Goal: Information Seeking & Learning: Check status

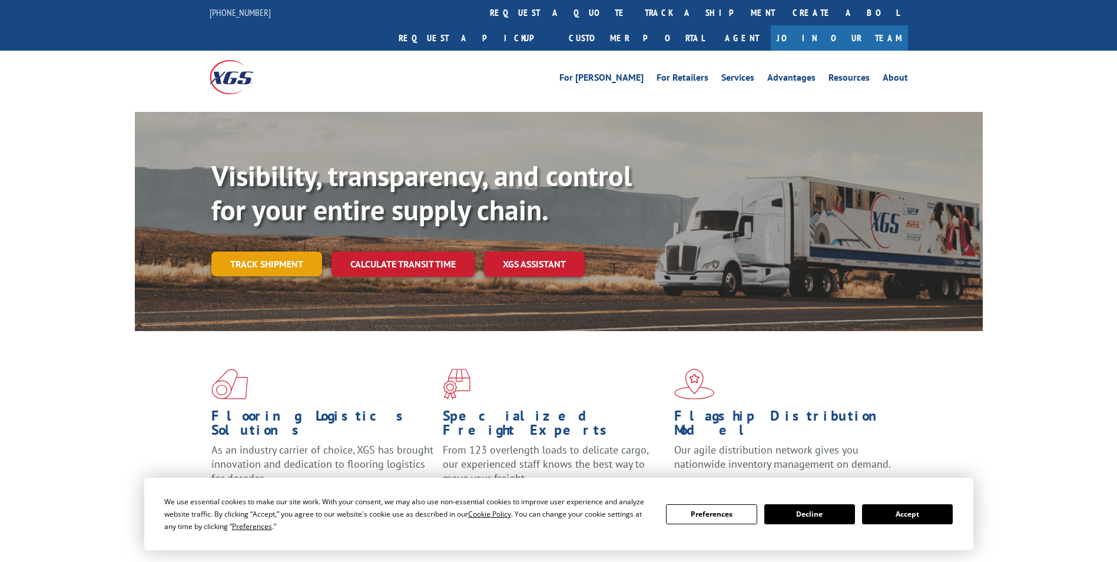
click at [304, 251] on link "Track shipment" at bounding box center [266, 263] width 111 height 25
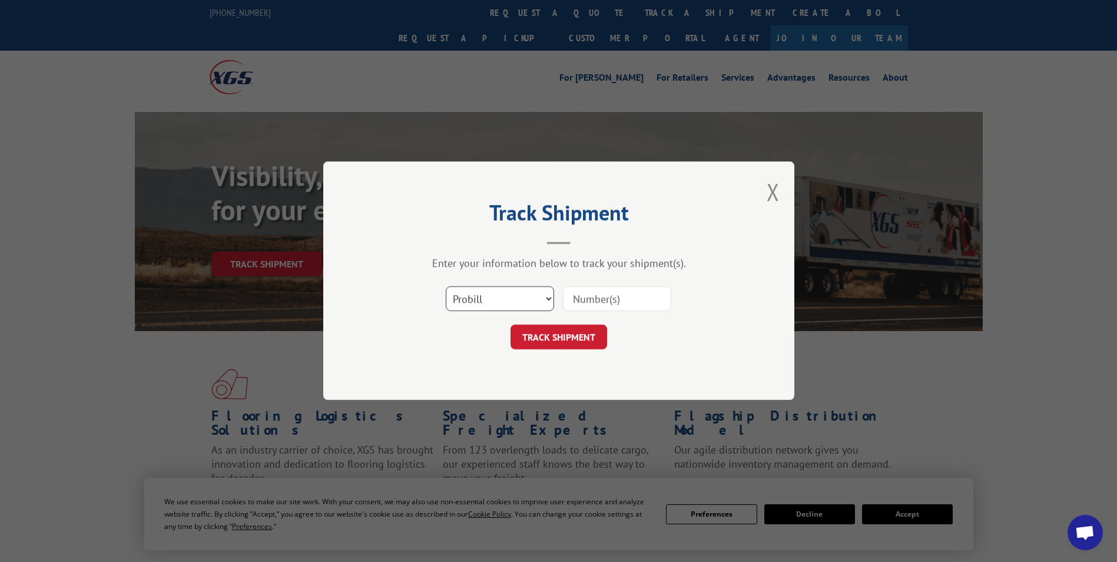
click at [545, 300] on select "Select category... Probill BOL PO" at bounding box center [500, 299] width 108 height 25
select select "bol"
click at [446, 287] on select "Select category... Probill BOL PO" at bounding box center [500, 299] width 108 height 25
click at [598, 296] on input at bounding box center [617, 299] width 108 height 25
paste input "5998146"
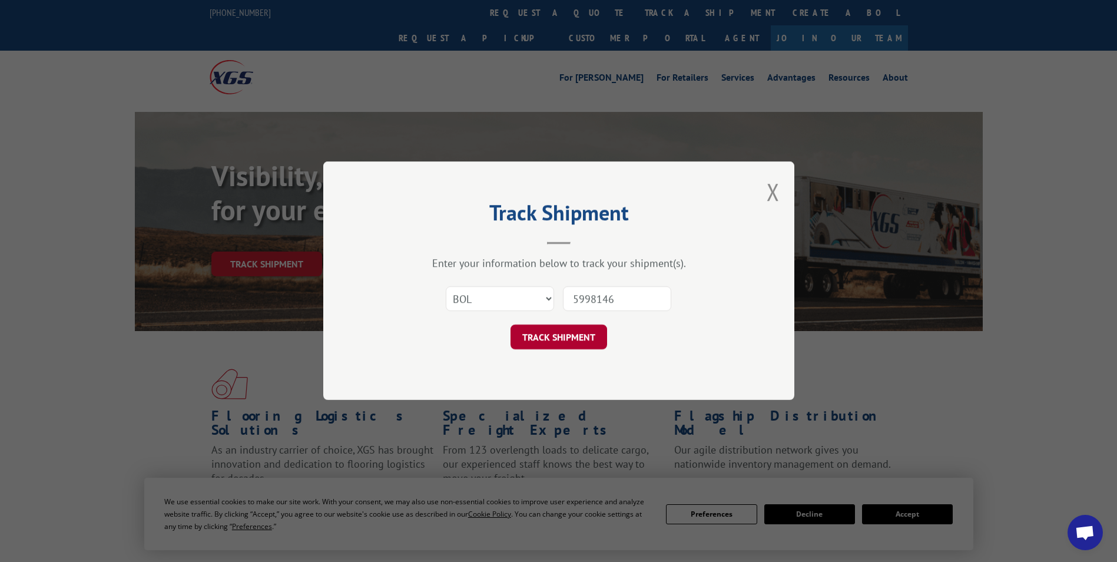
type input "5998146"
click at [549, 327] on button "TRACK SHIPMENT" at bounding box center [559, 337] width 97 height 25
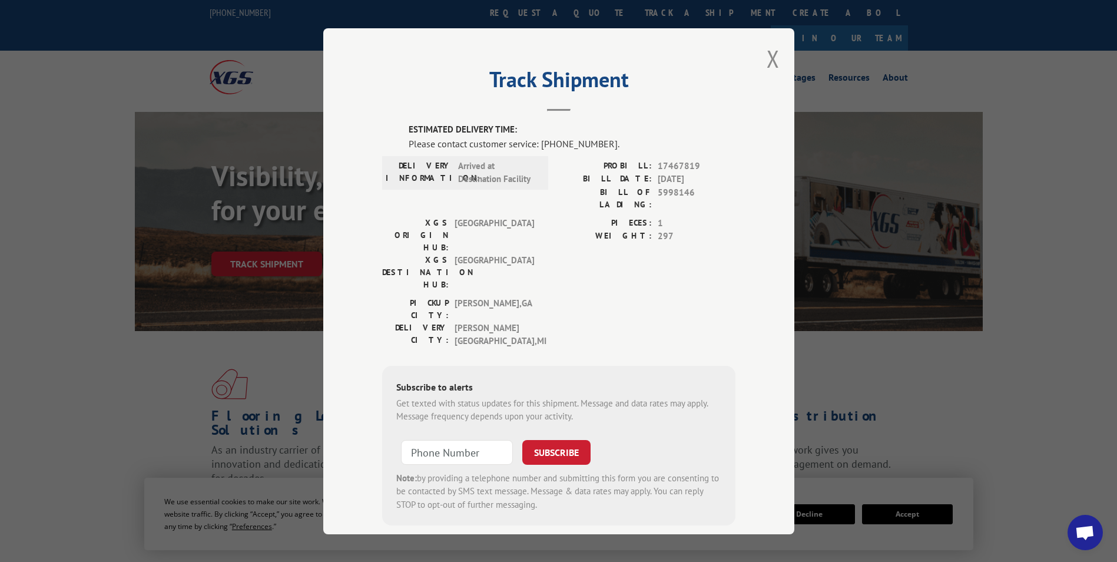
click at [767, 61] on button "Close modal" at bounding box center [773, 58] width 13 height 31
